Goal: Task Accomplishment & Management: Manage account settings

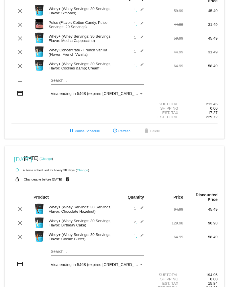
scroll to position [59, 0]
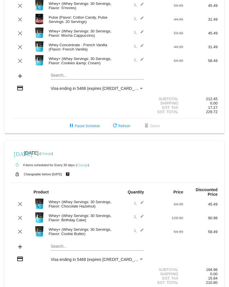
click at [141, 214] on mat-icon "edit" at bounding box center [140, 217] width 7 height 7
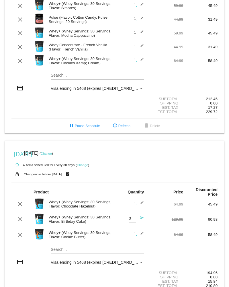
click at [131, 216] on input "3" at bounding box center [132, 218] width 7 height 4
click at [131, 216] on input "2" at bounding box center [132, 218] width 7 height 4
type input "1"
click at [131, 216] on input "1" at bounding box center [132, 218] width 7 height 4
click at [139, 216] on mat-icon "send" at bounding box center [140, 219] width 7 height 7
